Goal: Find specific page/section: Find specific page/section

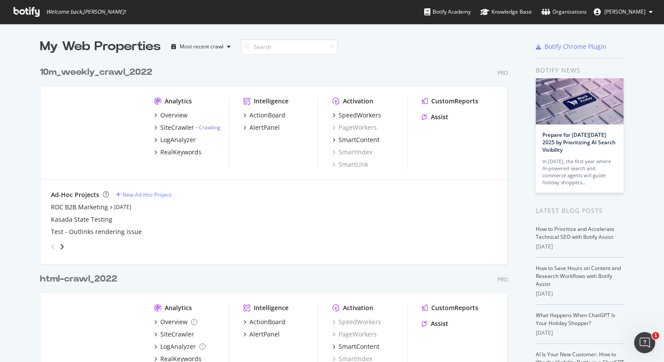
click at [112, 72] on div "10m_weekly_crawl_2022" at bounding box center [96, 72] width 112 height 13
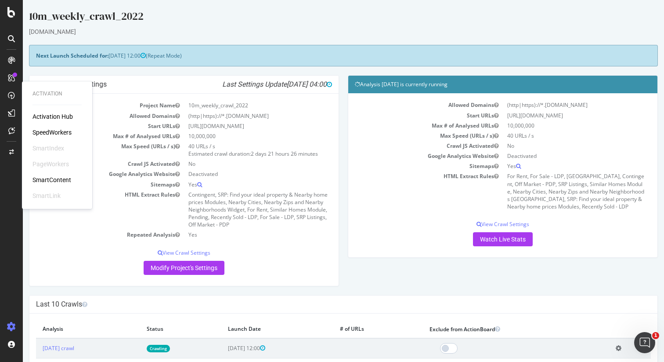
click at [50, 130] on div "SpeedWorkers" at bounding box center [52, 132] width 39 height 9
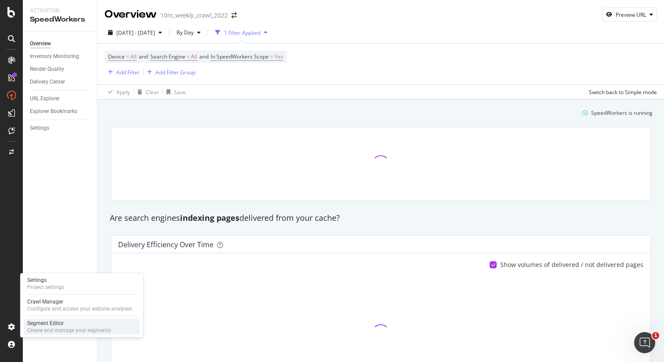
click at [42, 322] on div "Segment Editor" at bounding box center [68, 322] width 83 height 7
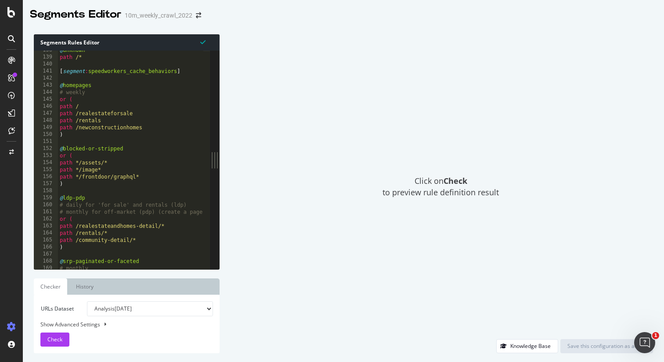
scroll to position [253, 0]
